Goal: Navigation & Orientation: Find specific page/section

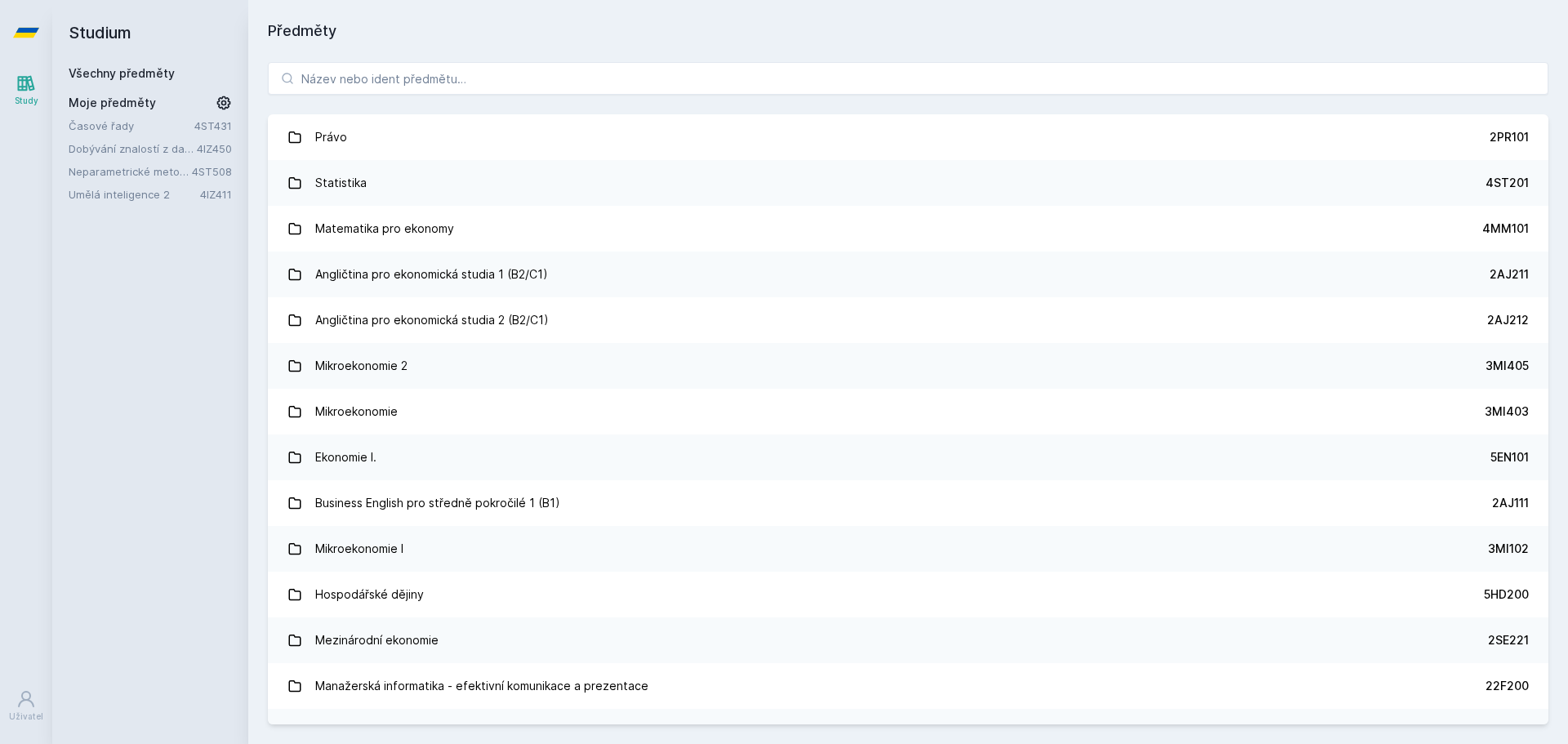
click at [148, 201] on link "Umělá inteligence 2" at bounding box center [135, 194] width 132 height 16
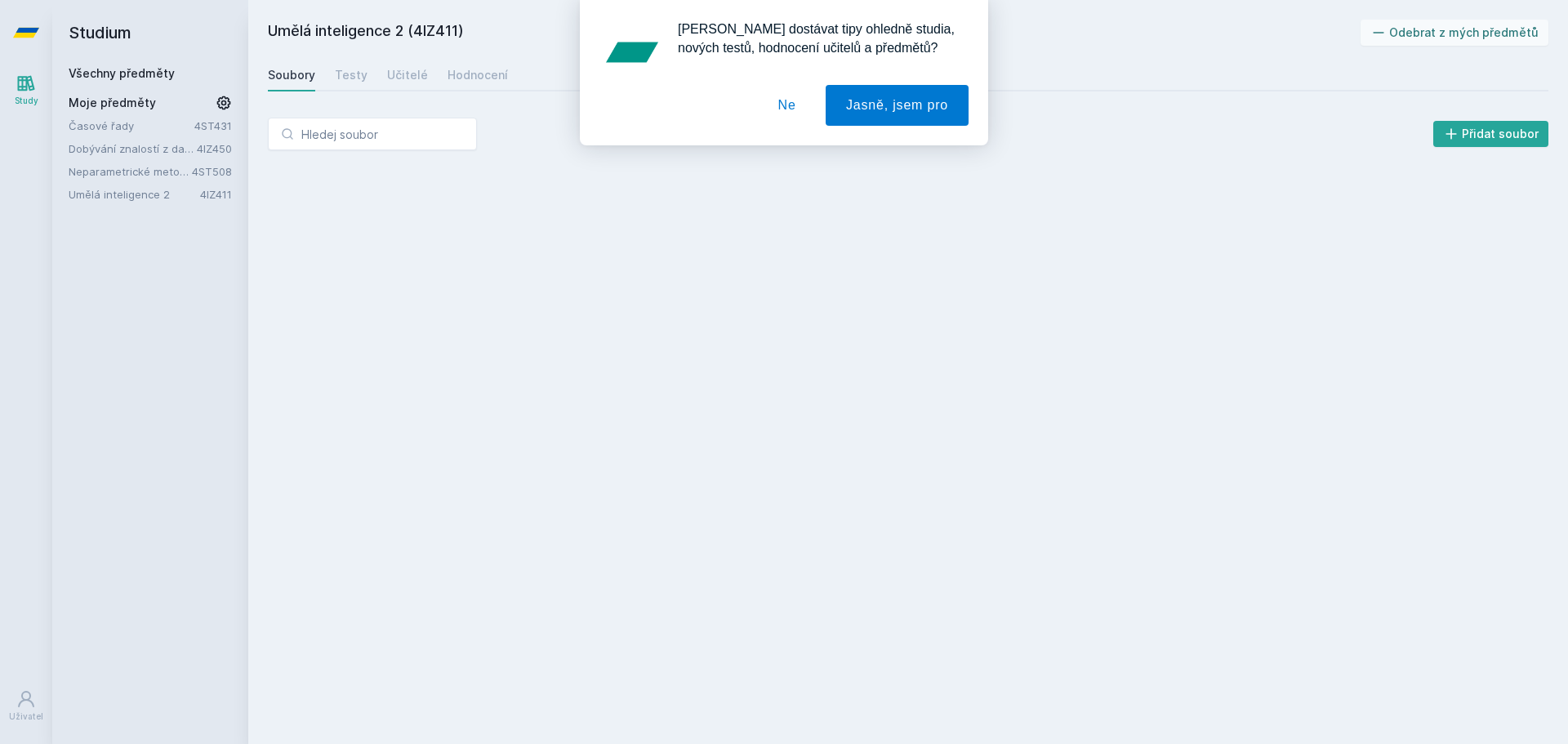
click at [797, 103] on button "Ne" at bounding box center [787, 104] width 59 height 40
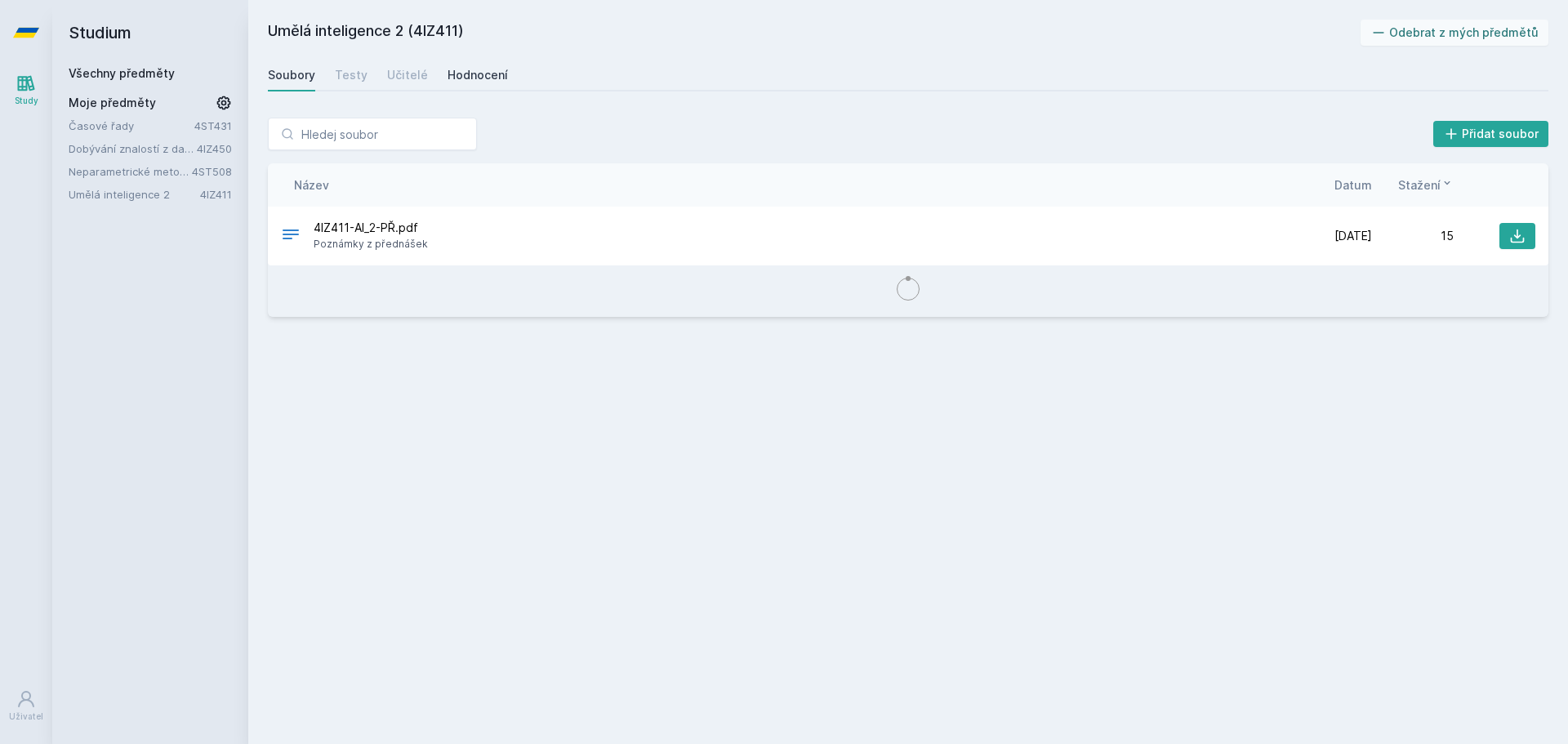
click at [478, 70] on div "Hodnocení" at bounding box center [478, 74] width 60 height 16
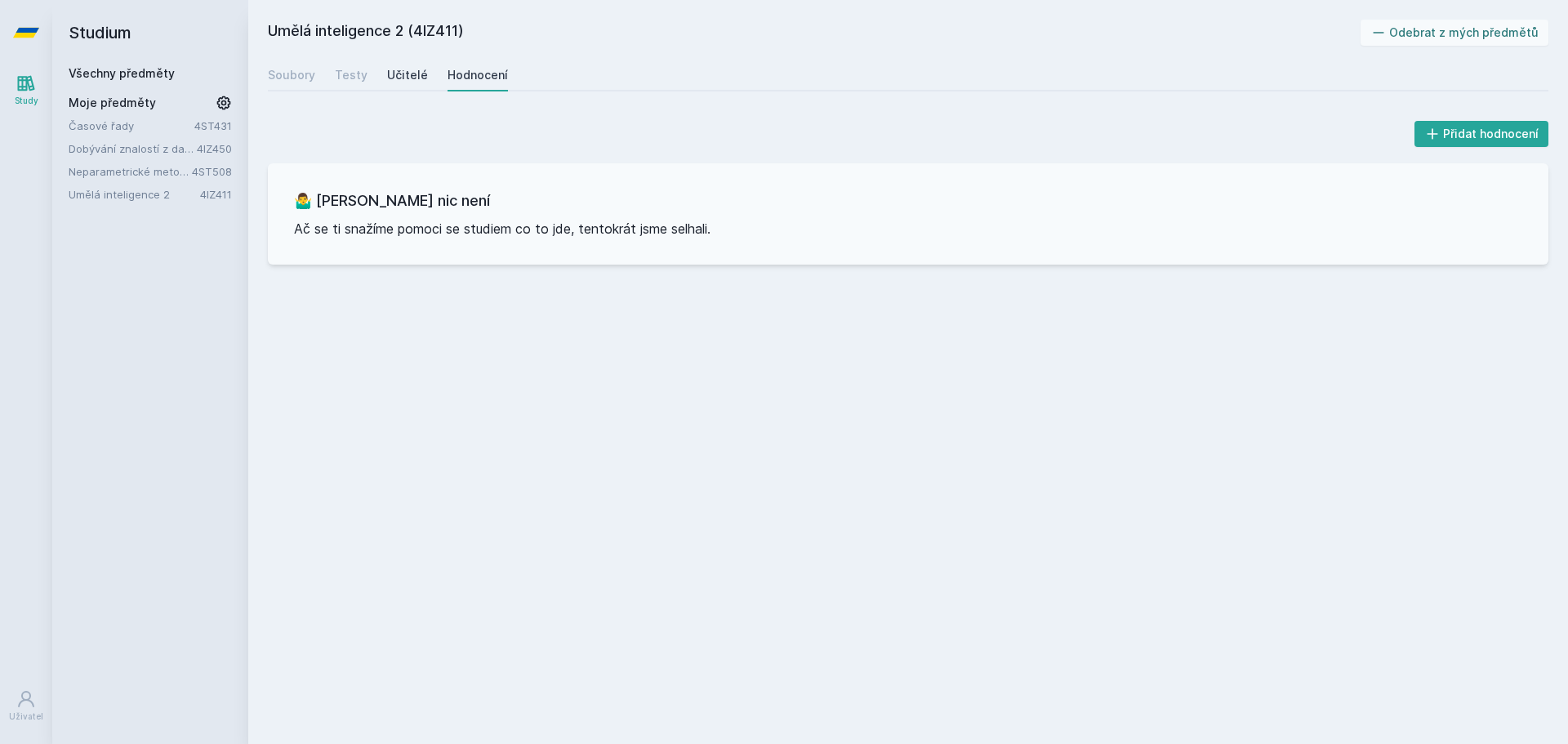
click at [406, 79] on div "Učitelé" at bounding box center [406, 74] width 40 height 16
